Goal: Task Accomplishment & Management: Manage account settings

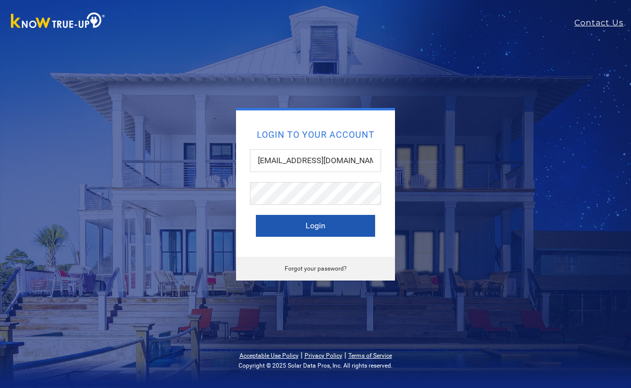
click at [303, 225] on button "Login" at bounding box center [315, 226] width 119 height 22
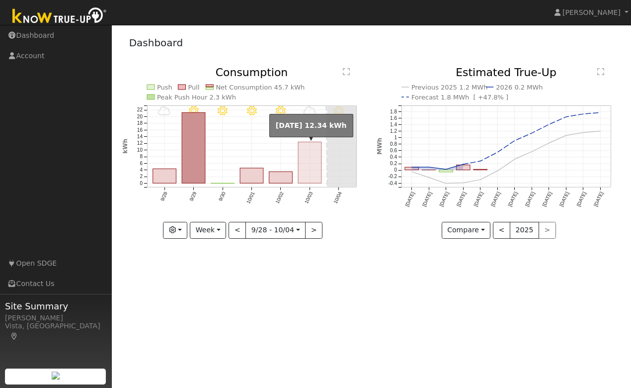
click at [307, 162] on rect "onclick=""" at bounding box center [309, 162] width 23 height 41
type input "2025-10-03"
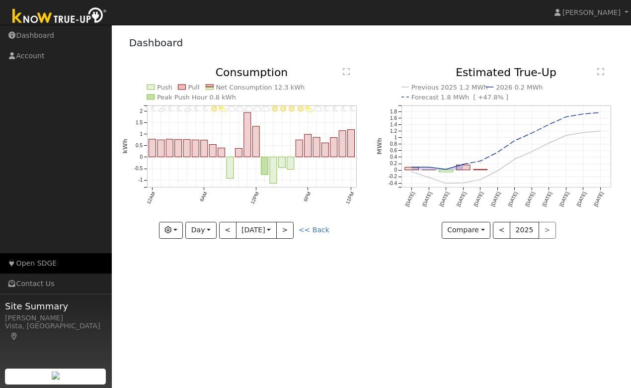
click at [59, 261] on link "Open SDGE" at bounding box center [56, 263] width 112 height 20
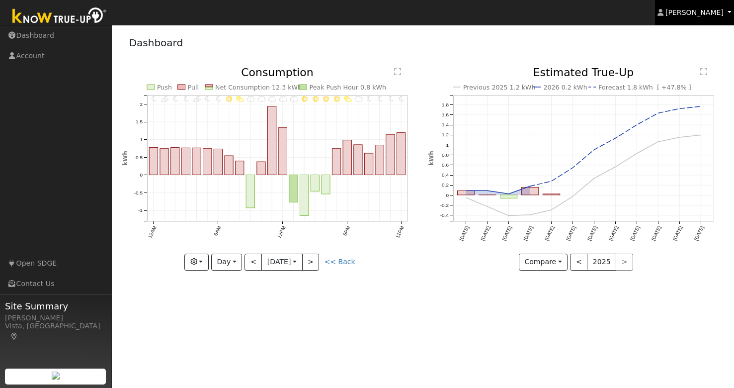
click at [631, 16] on span "Cathrin Eckle" at bounding box center [694, 12] width 58 height 8
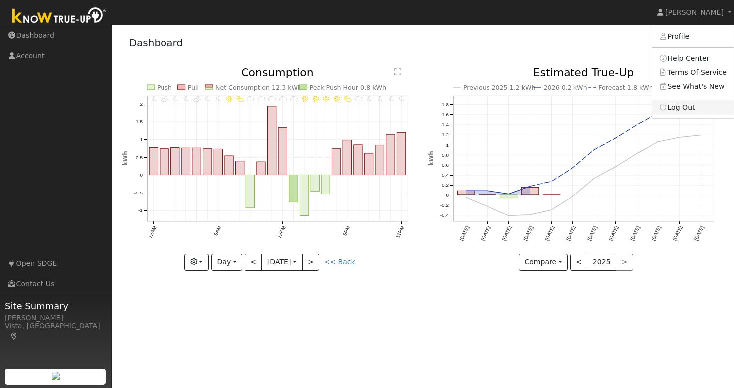
click at [631, 106] on link "Log Out" at bounding box center [692, 107] width 81 height 14
